Goal: Task Accomplishment & Management: Contribute content

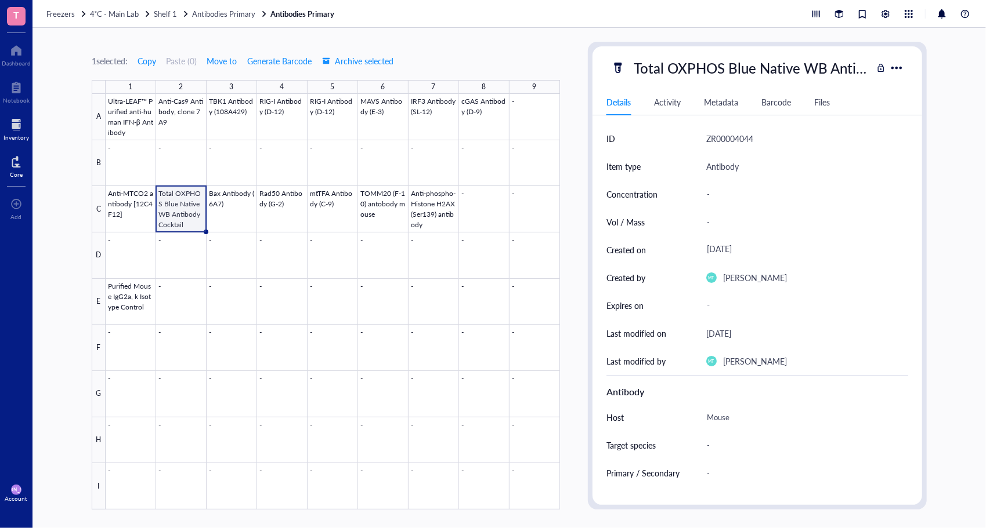
scroll to position [418, 0]
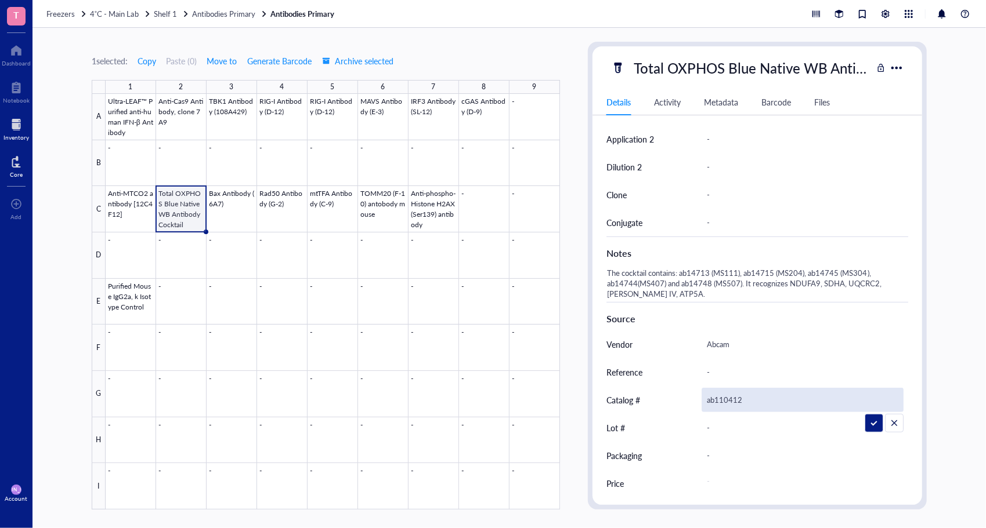
click at [15, 159] on div at bounding box center [16, 162] width 13 height 19
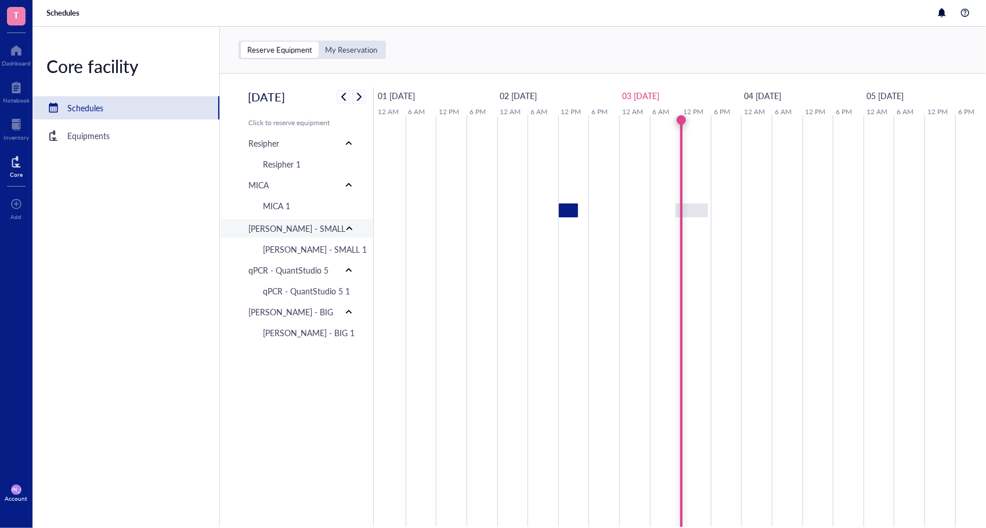
click at [289, 238] on div "[PERSON_NAME] - SMALL" at bounding box center [300, 228] width 123 height 19
click at [347, 187] on div at bounding box center [349, 185] width 8 height 8
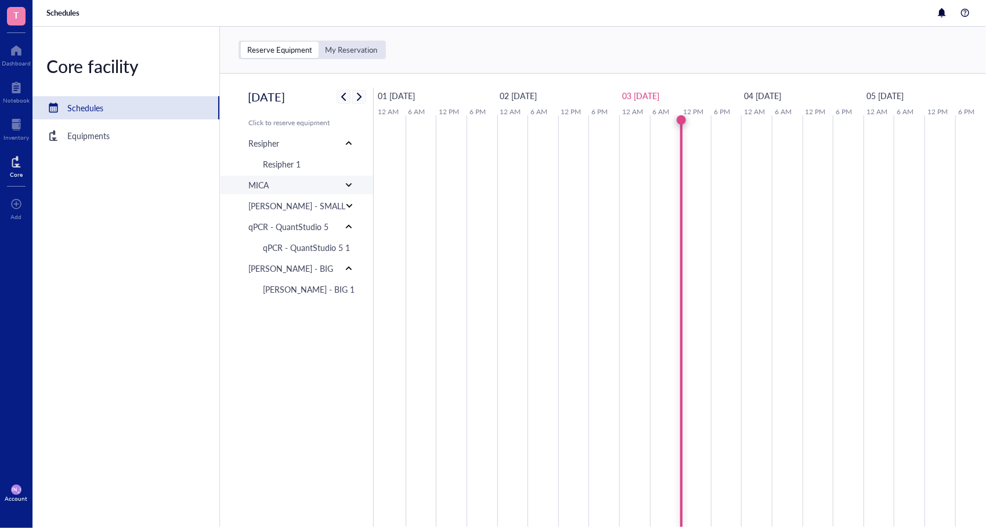
click at [351, 187] on div at bounding box center [349, 185] width 8 height 8
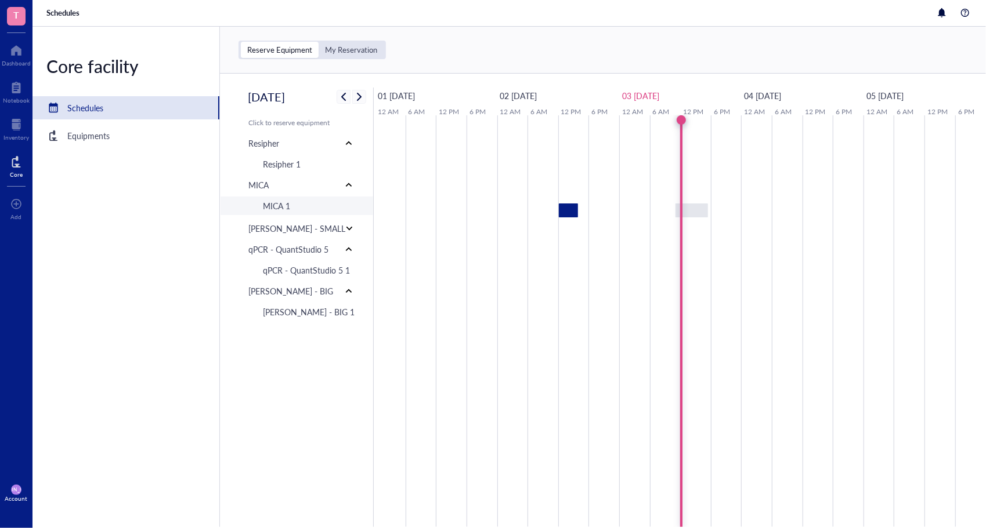
click at [277, 210] on div "MICA 1" at bounding box center [276, 206] width 27 height 13
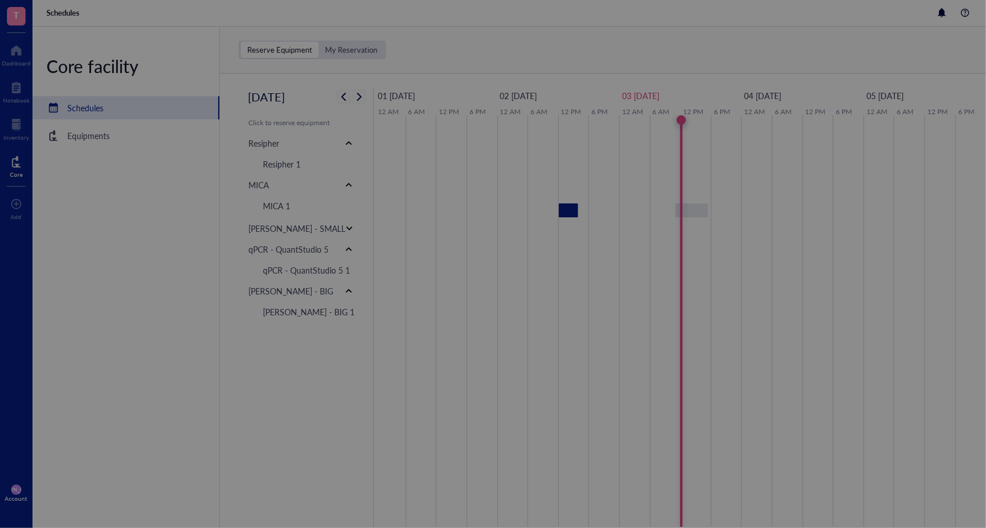
scroll to position [280, 0]
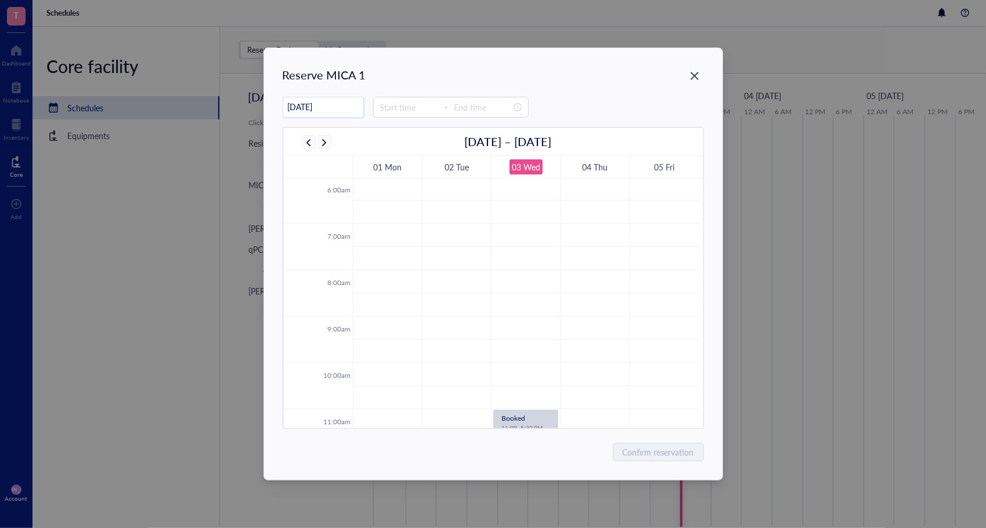
click at [326, 105] on input "[DATE]" at bounding box center [323, 107] width 80 height 23
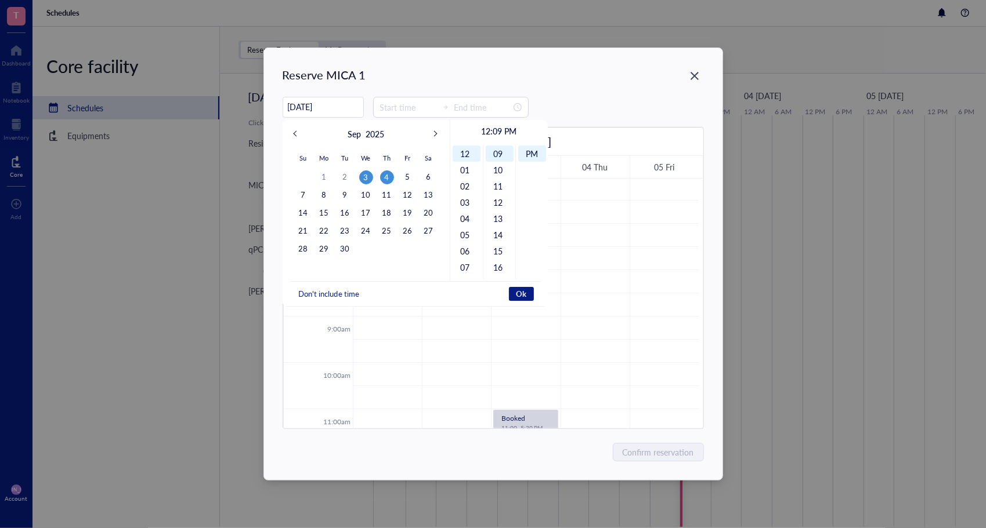
click at [386, 178] on div "4" at bounding box center [387, 178] width 14 height 14
type input "[DATE]"
click at [403, 108] on input at bounding box center [408, 107] width 57 height 13
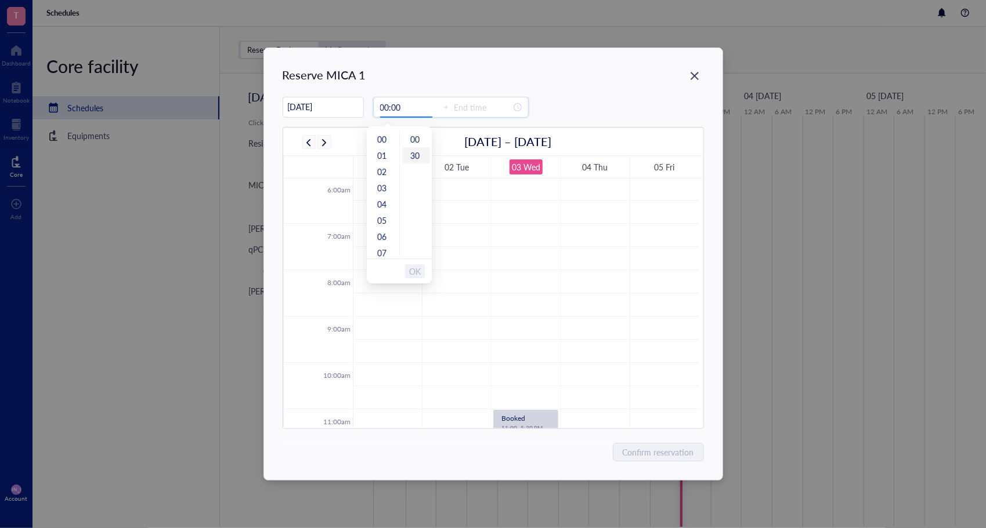
type input "00:30"
click at [383, 182] on div "12" at bounding box center [383, 181] width 28 height 16
type input "14:00"
type input "00:00"
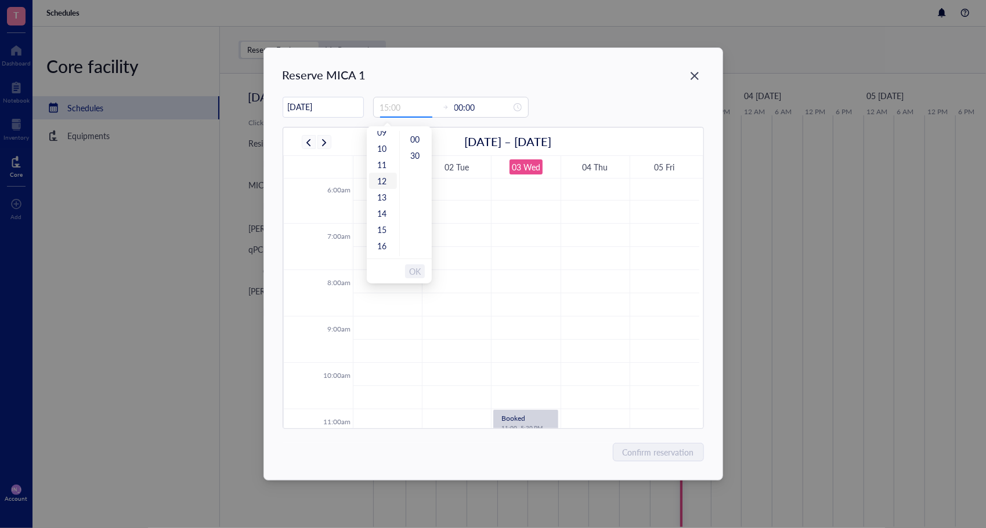
scroll to position [195, 0]
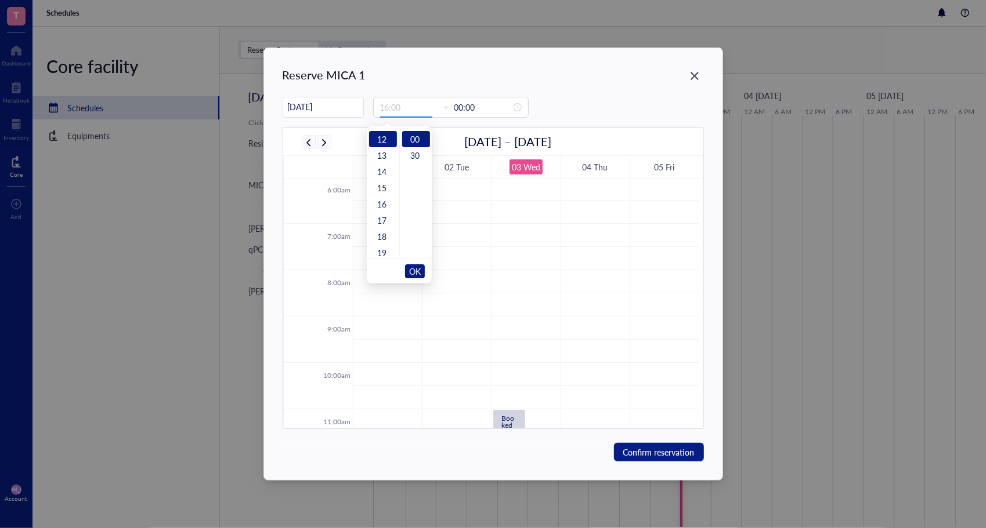
type input "12:00"
click at [415, 271] on span "OK" at bounding box center [415, 271] width 12 height 22
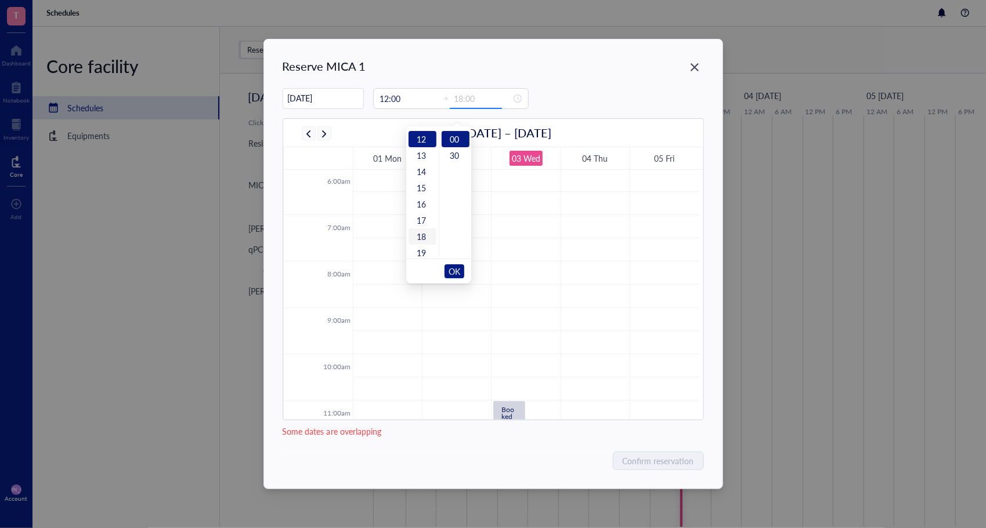
click at [421, 231] on div "18" at bounding box center [422, 237] width 28 height 16
type input "18:00"
click at [454, 273] on span "OK" at bounding box center [454, 271] width 12 height 22
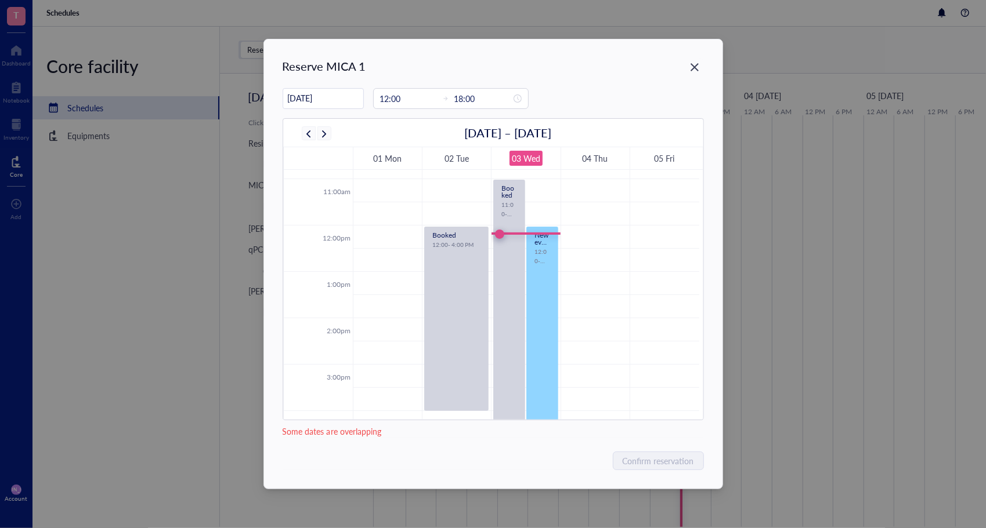
scroll to position [502, 0]
click at [318, 94] on input "[DATE]" at bounding box center [323, 98] width 80 height 23
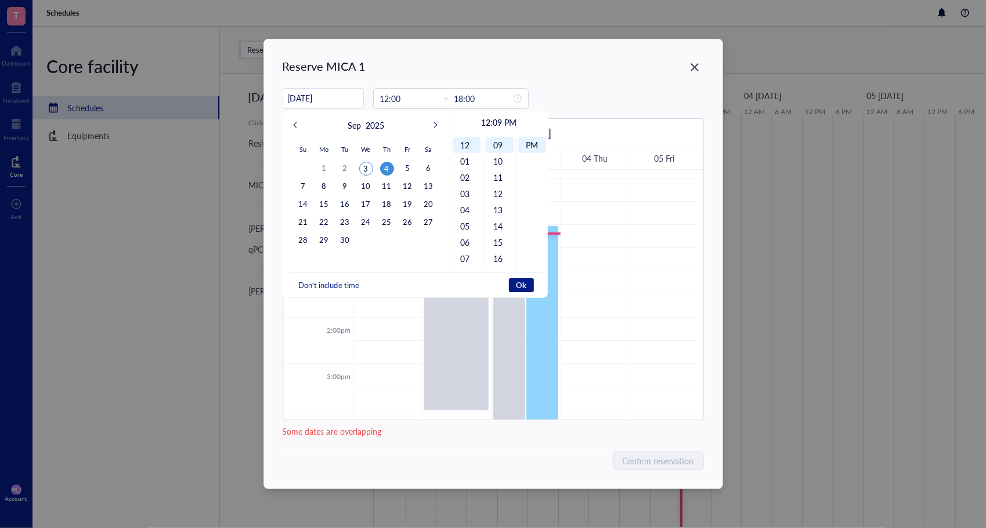
click at [387, 165] on div "4" at bounding box center [387, 169] width 14 height 14
type input "[DATE]"
click at [523, 284] on span "Ok" at bounding box center [521, 285] width 10 height 10
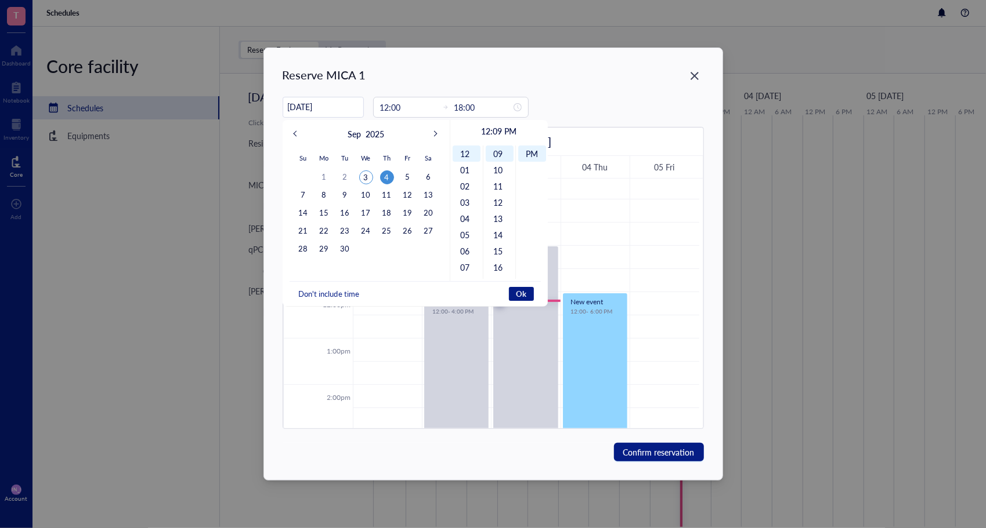
scroll to position [449, 0]
click at [524, 291] on span "Ok" at bounding box center [521, 294] width 10 height 10
click at [524, 289] on span "Ok" at bounding box center [521, 294] width 10 height 10
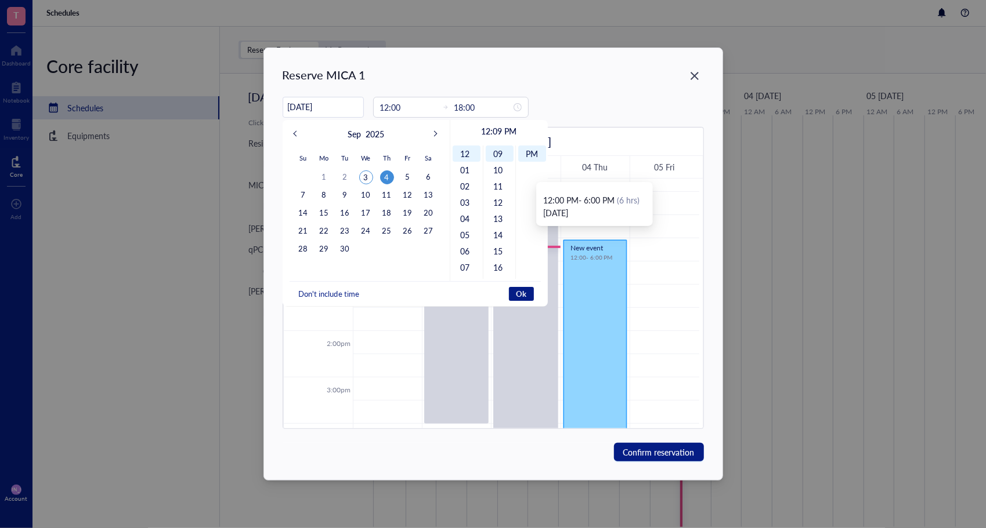
scroll to position [505, 0]
click at [641, 446] on span "Confirm reservation" at bounding box center [658, 452] width 71 height 13
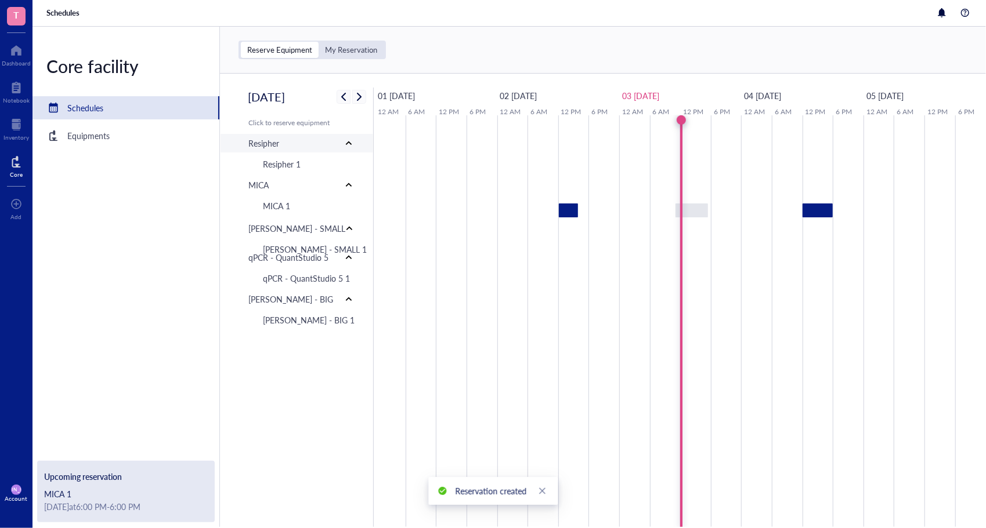
click at [353, 149] on div "Resipher" at bounding box center [300, 143] width 123 height 19
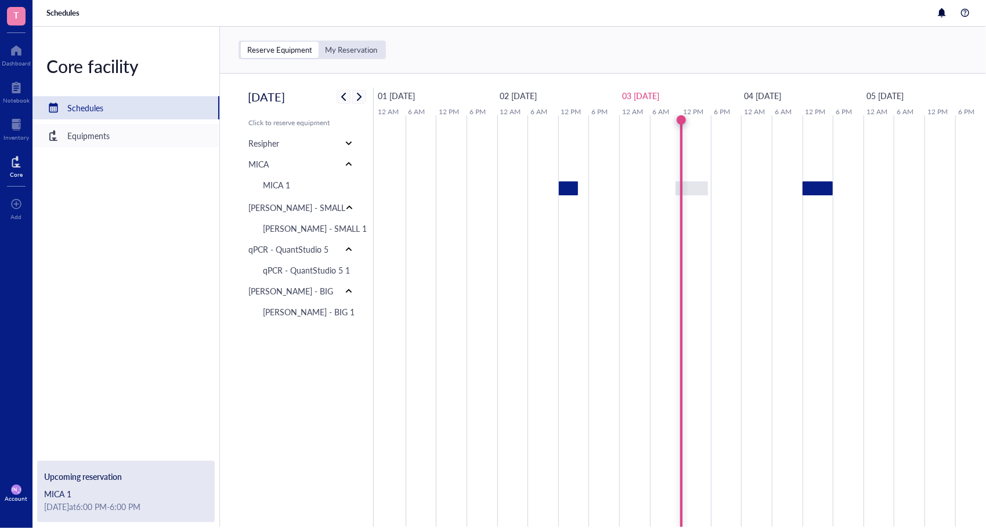
click at [124, 144] on div "Equipments" at bounding box center [125, 135] width 187 height 23
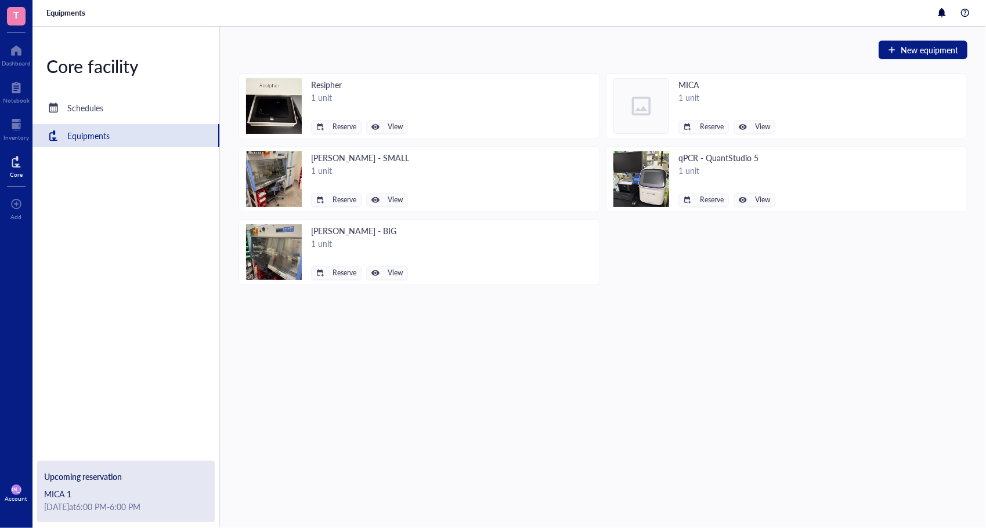
click at [282, 106] on img at bounding box center [274, 106] width 56 height 56
click at [389, 123] on span "View" at bounding box center [395, 127] width 15 height 8
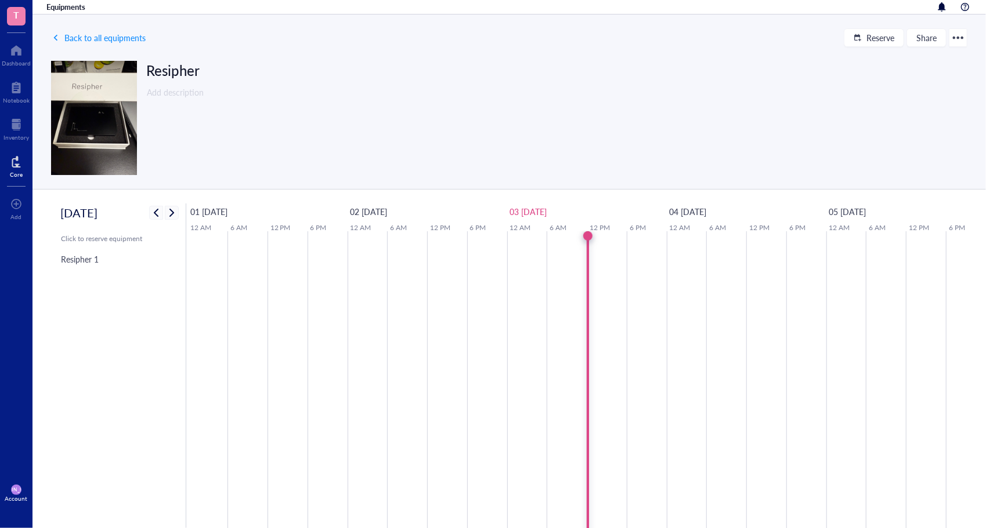
click at [92, 122] on img at bounding box center [94, 118] width 86 height 114
click at [97, 36] on span "Back to all equipments" at bounding box center [104, 37] width 81 height 9
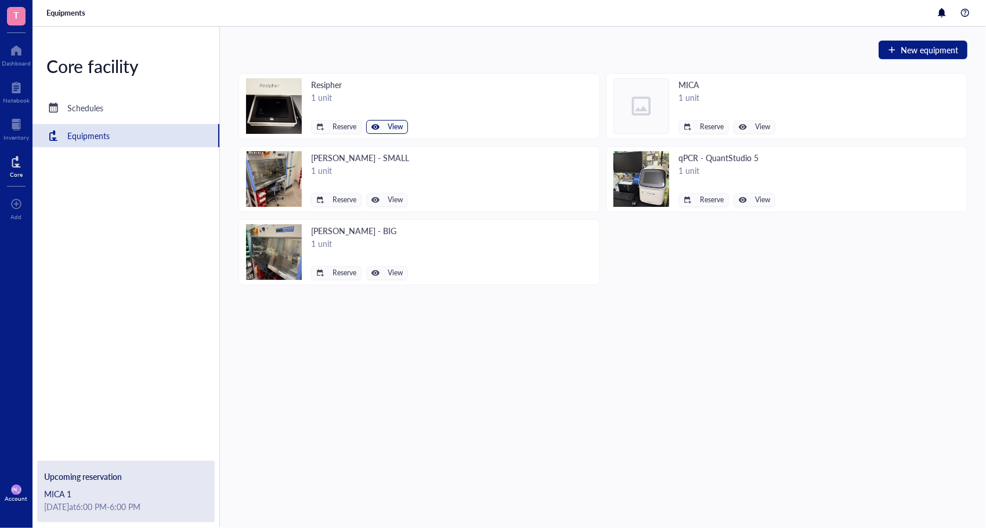
click at [386, 123] on button "View" at bounding box center [387, 127] width 42 height 14
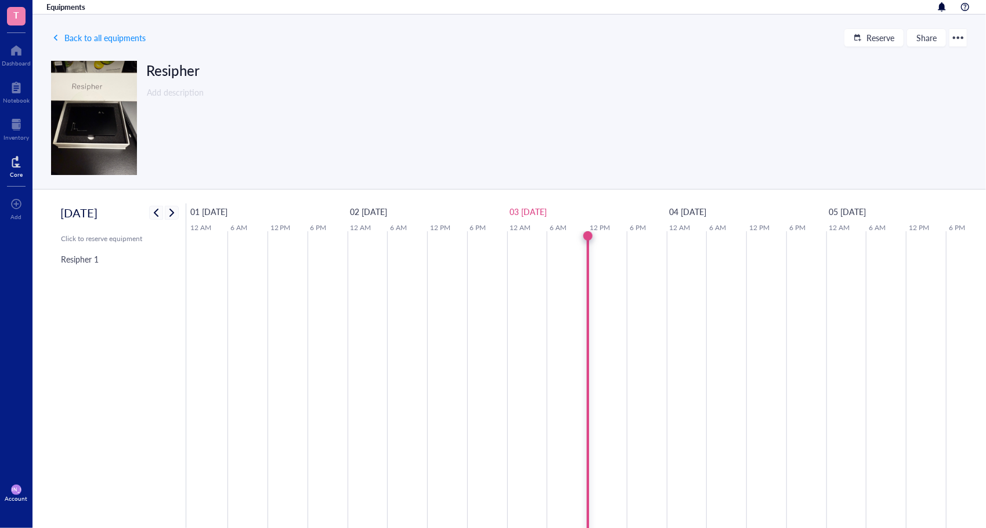
click at [960, 33] on div at bounding box center [957, 37] width 19 height 19
click at [917, 79] on div "Delete" at bounding box center [916, 78] width 23 height 13
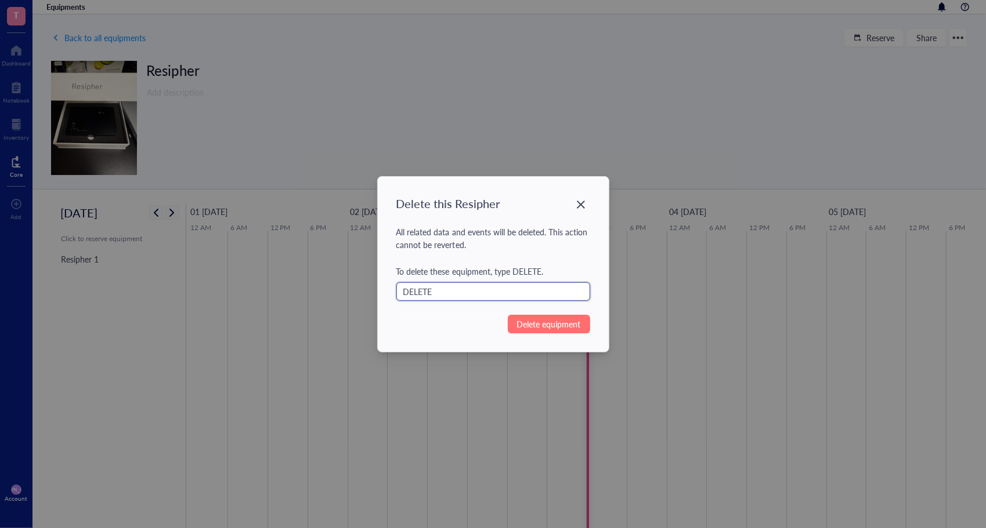
type input "DELETE"
click at [537, 321] on span "Delete equipment" at bounding box center [549, 324] width 64 height 13
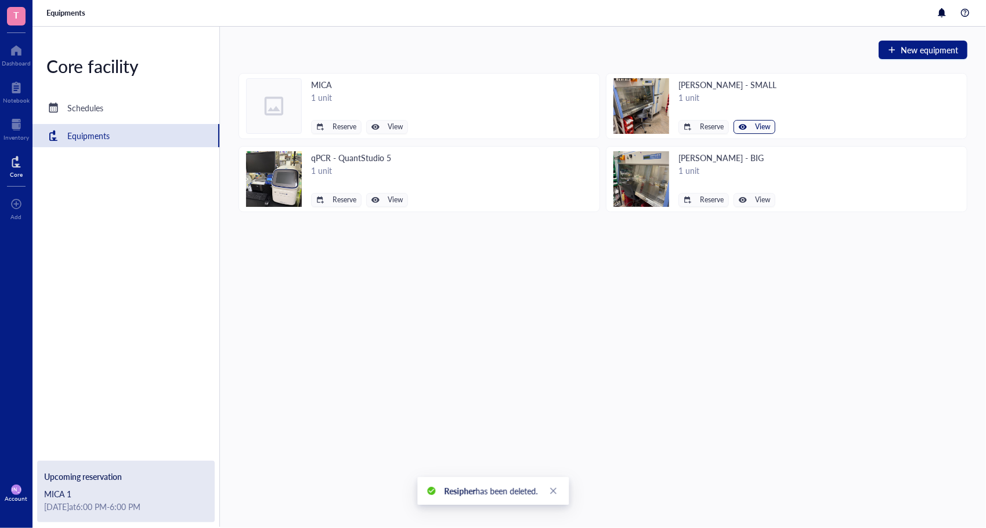
click at [760, 128] on span "View" at bounding box center [762, 127] width 15 height 8
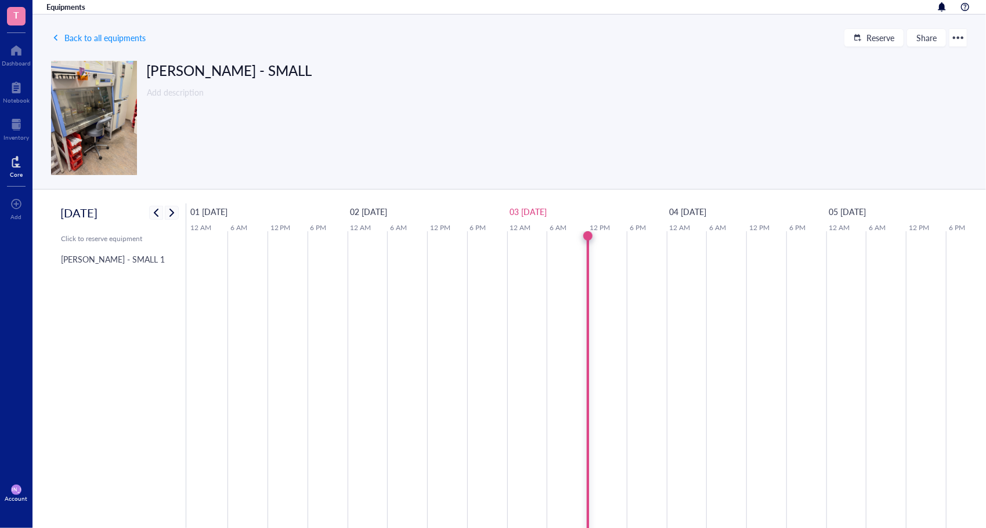
click at [107, 92] on img at bounding box center [94, 118] width 86 height 114
click at [102, 37] on span "Back to all equipments" at bounding box center [104, 37] width 81 height 9
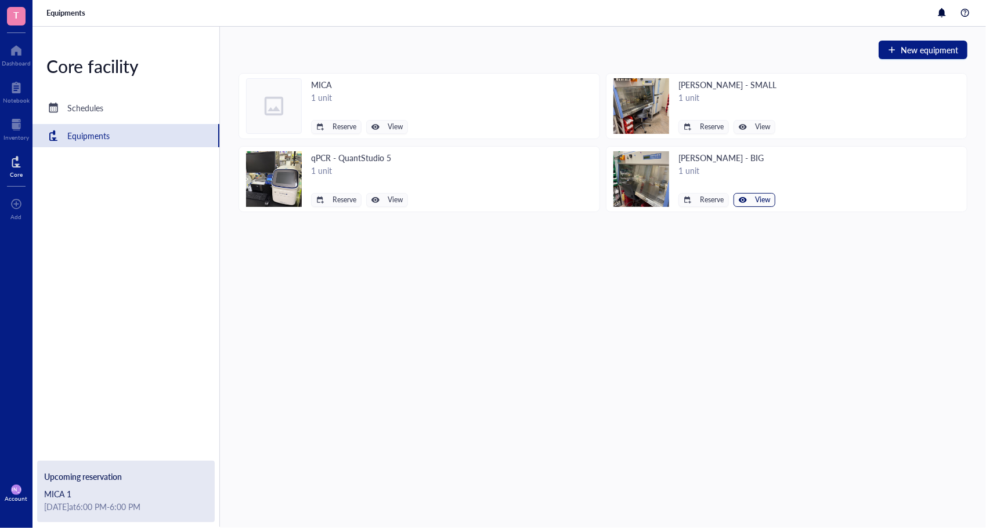
click at [759, 201] on span "View" at bounding box center [762, 200] width 15 height 8
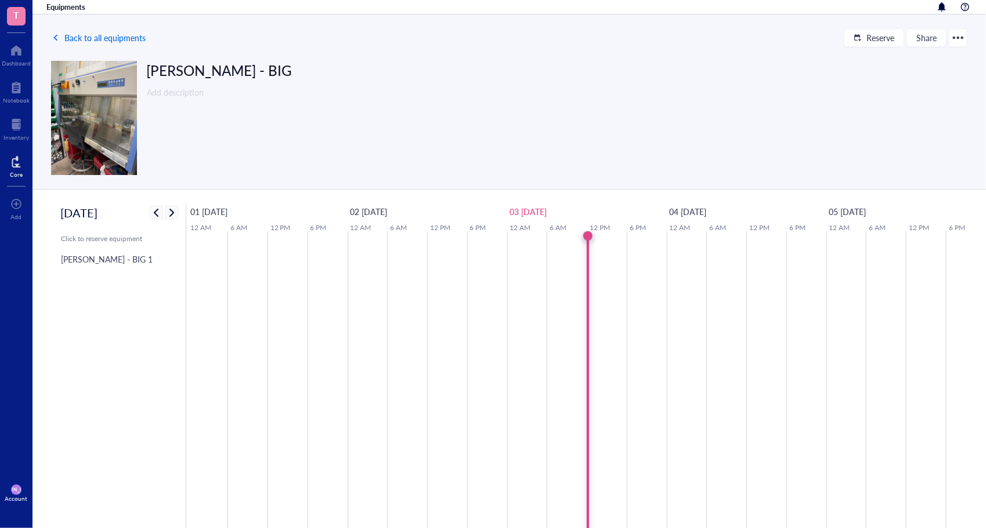
click at [113, 36] on span "Back to all equipments" at bounding box center [104, 37] width 81 height 9
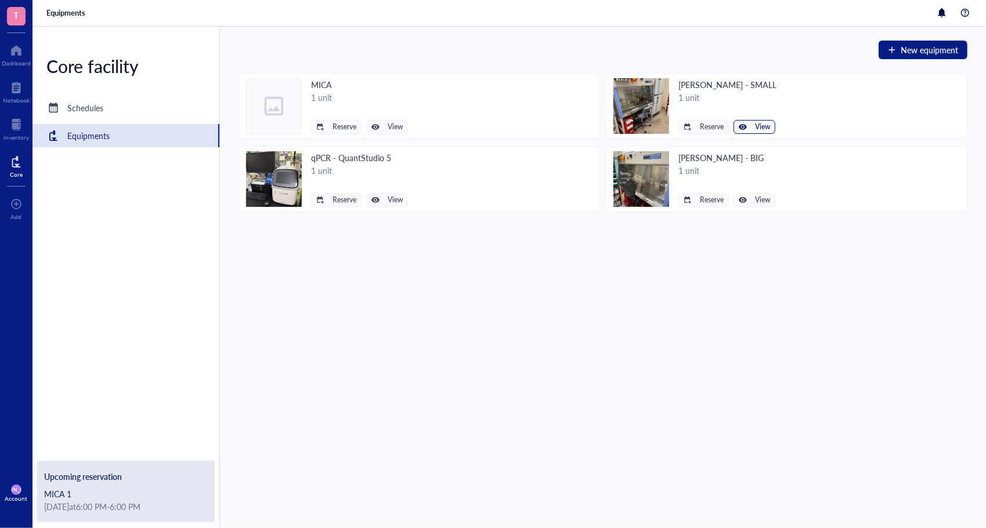
click at [743, 120] on button "View" at bounding box center [754, 127] width 42 height 14
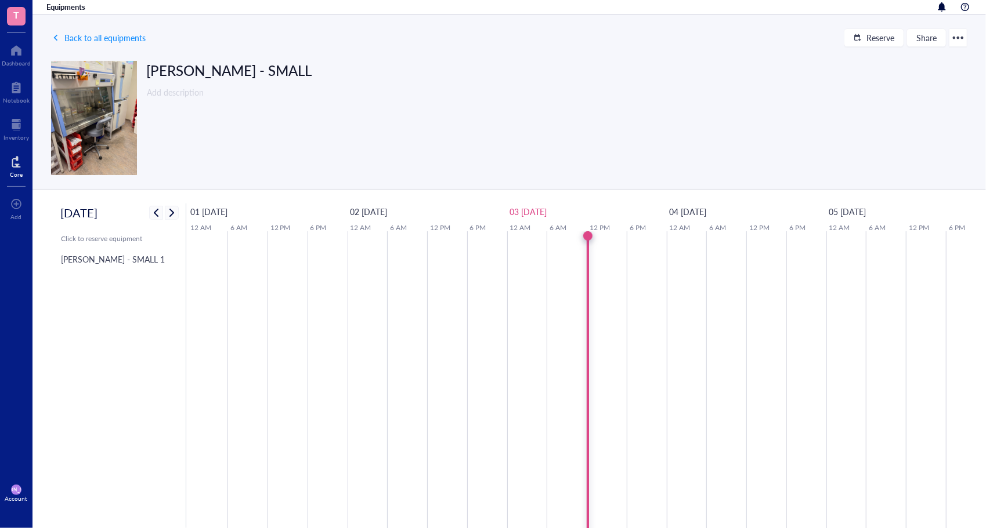
click at [963, 38] on div at bounding box center [957, 37] width 19 height 19
click at [904, 75] on div "Delete" at bounding box center [925, 78] width 66 height 13
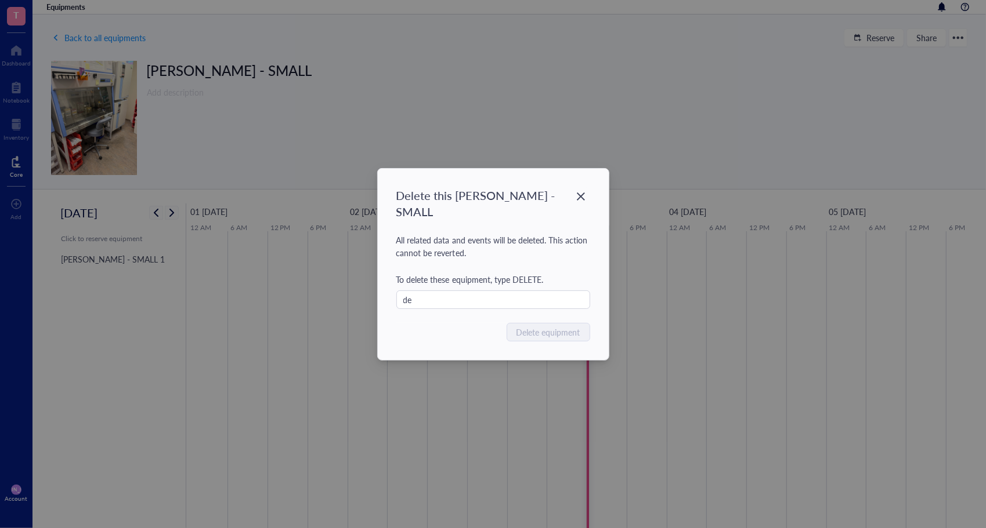
type input "d"
type input "DELETE"
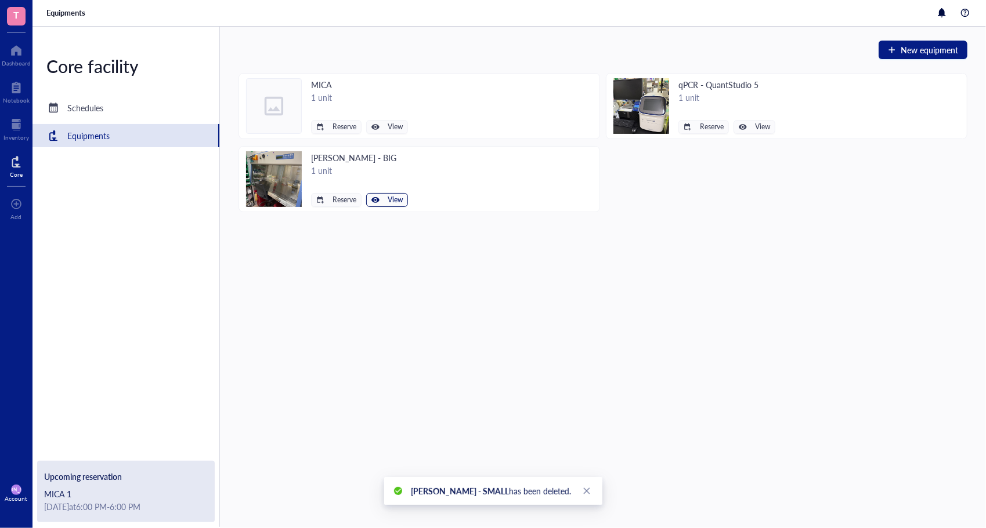
click at [389, 197] on span "View" at bounding box center [395, 200] width 15 height 8
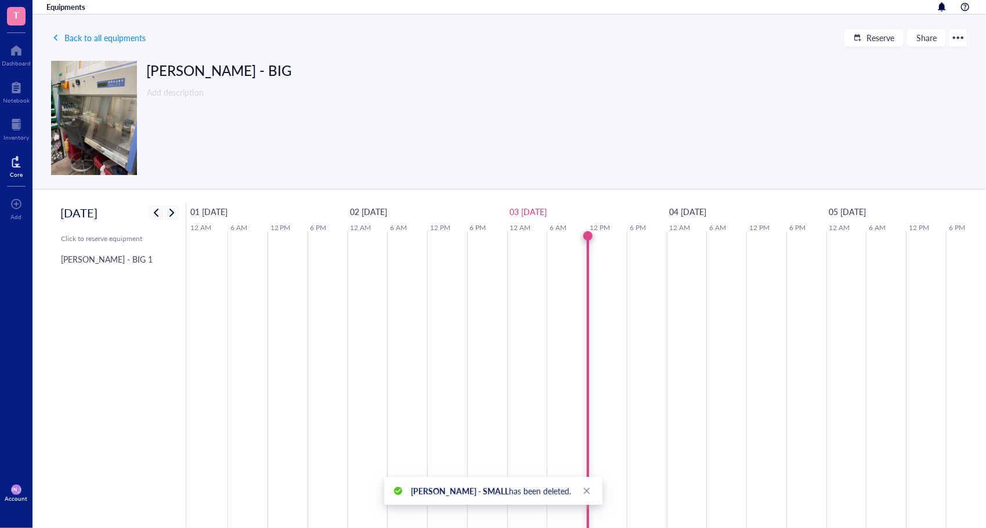
click at [958, 38] on div at bounding box center [957, 37] width 19 height 19
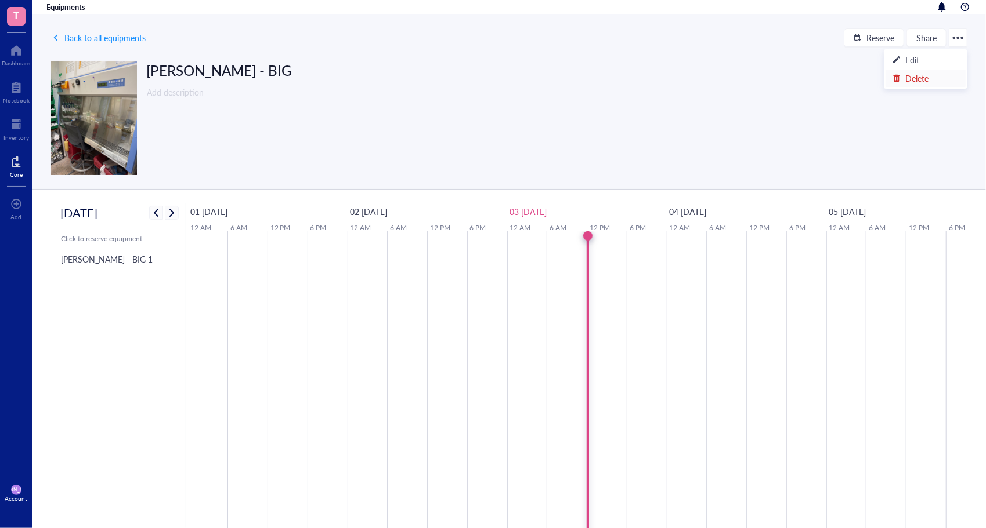
click at [926, 78] on div "Delete" at bounding box center [916, 78] width 23 height 13
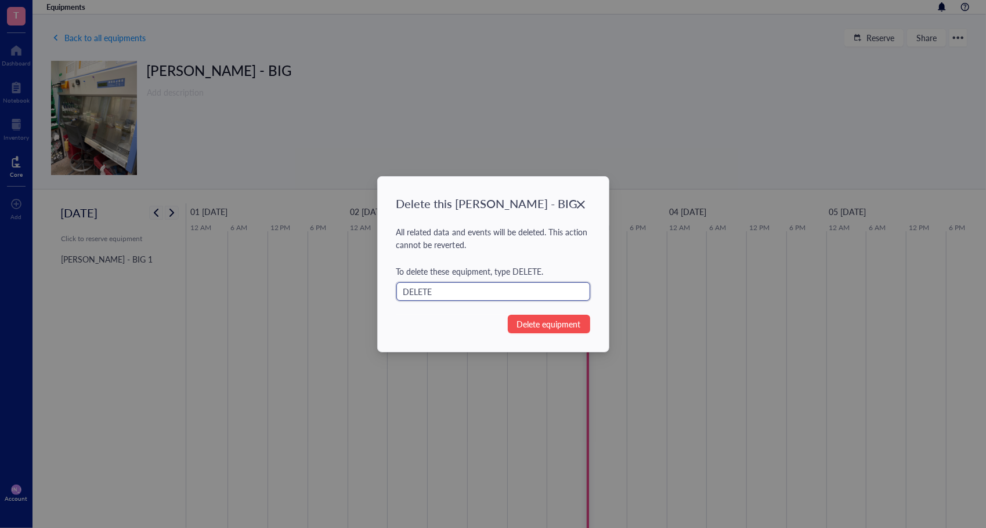
type input "DELETE"
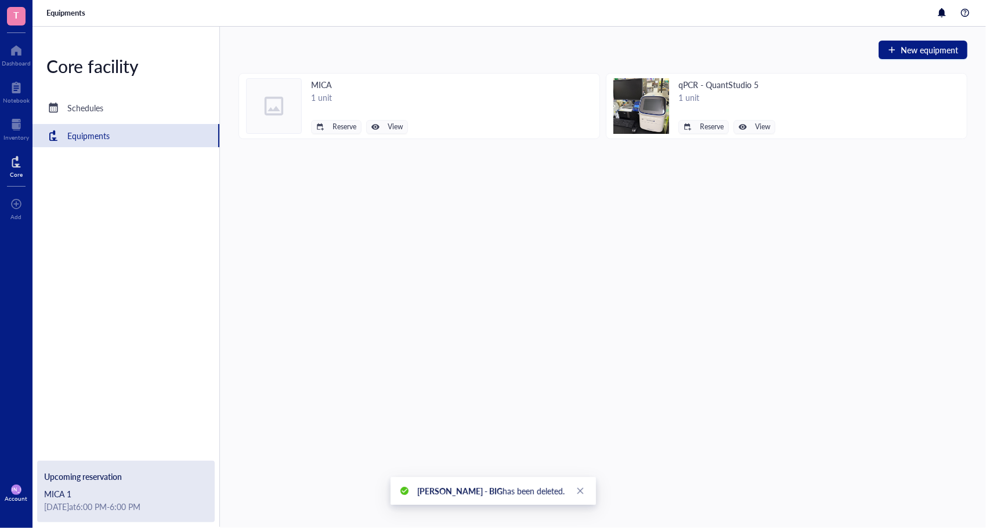
click at [358, 205] on div "New equipment MICA 1 unit Reserve View qPCR - QuantStudio 5 1 unit Reserve View" at bounding box center [603, 278] width 766 height 502
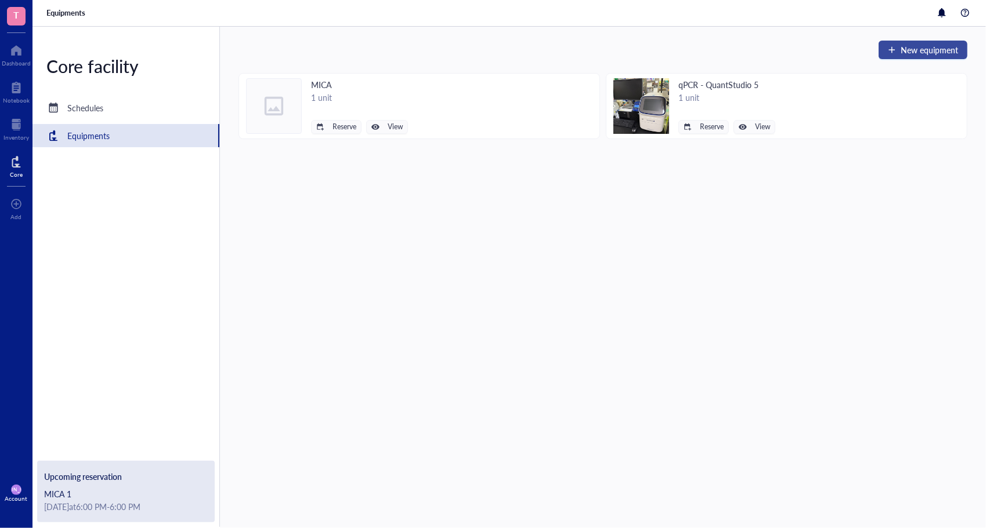
click at [919, 45] on span "New equipment" at bounding box center [928, 49] width 57 height 9
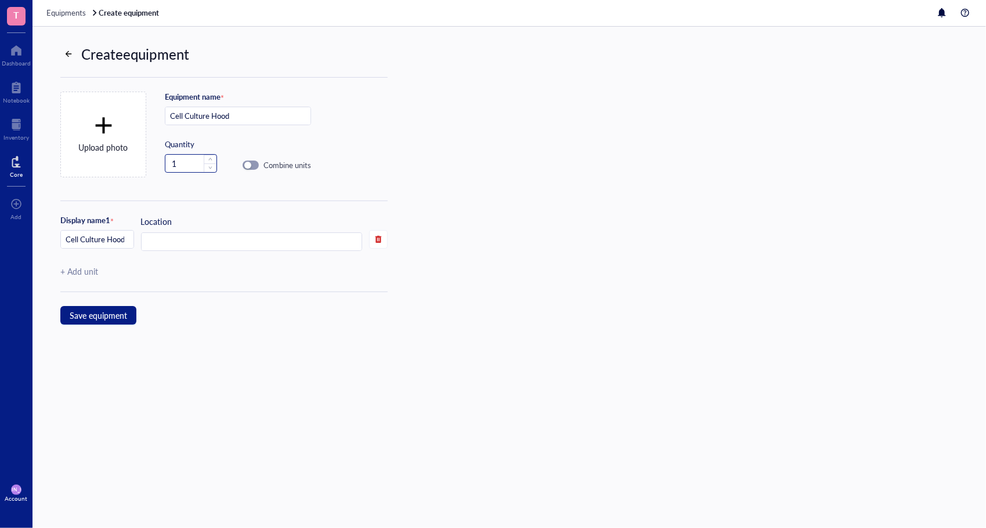
type input "Cell Culture Hood"
drag, startPoint x: 194, startPoint y: 164, endPoint x: 155, endPoint y: 172, distance: 39.3
click at [155, 172] on div "Upload photo Equipment name * Cell Culture Hood Quantity 1 Combine units" at bounding box center [199, 139] width 278 height 123
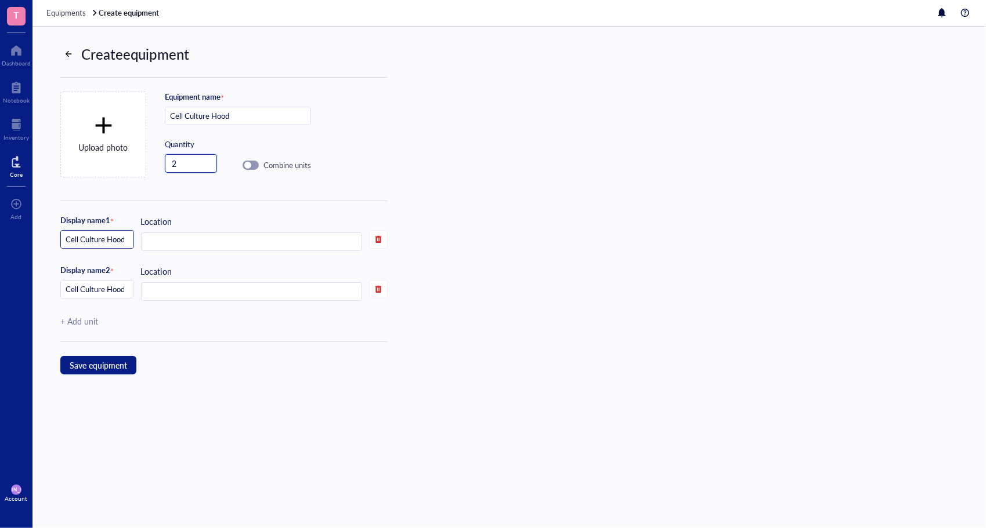
type input "2"
click at [125, 239] on input "Cell Culture Hood 1" at bounding box center [97, 240] width 73 height 19
click at [95, 241] on input "Cell Culture Hood 1" at bounding box center [97, 240] width 73 height 19
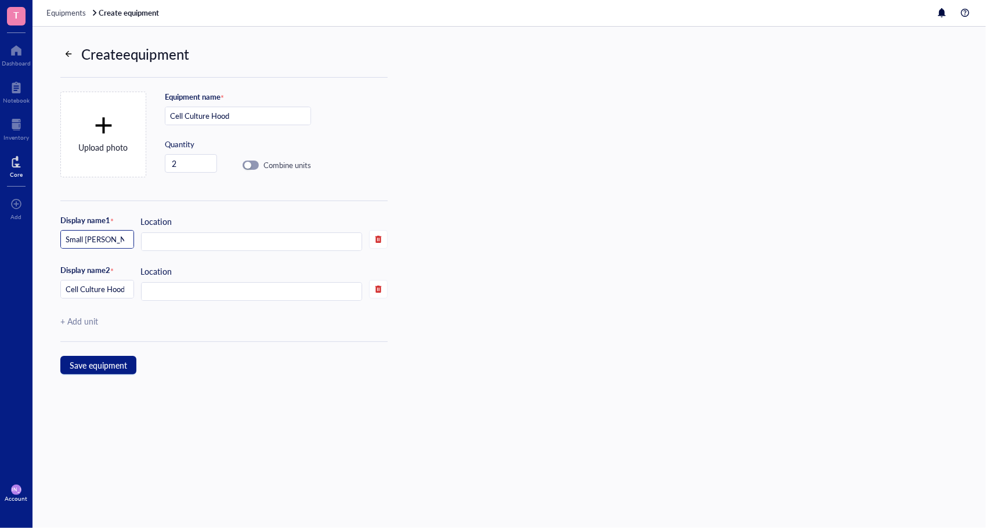
type input "Small [PERSON_NAME]"
type input "Big [PERSON_NAME]"
click at [161, 239] on input "text" at bounding box center [252, 242] width 220 height 19
type input "533A"
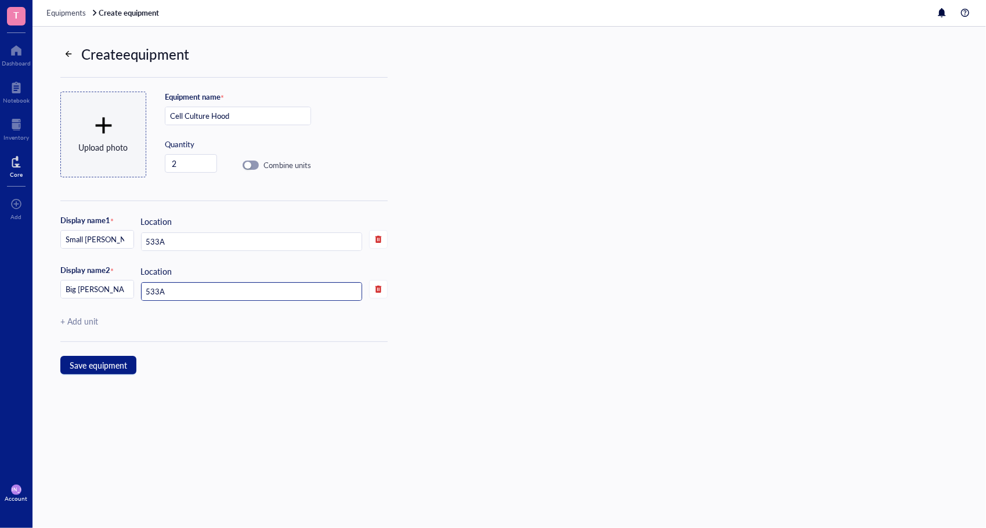
type input "533A"
click at [86, 126] on div "Upload photo" at bounding box center [103, 134] width 49 height 39
click at [104, 141] on div "Upload photo" at bounding box center [103, 147] width 49 height 13
click at [111, 367] on span "Save equipment" at bounding box center [98, 365] width 57 height 9
